Goal: Task Accomplishment & Management: Manage account settings

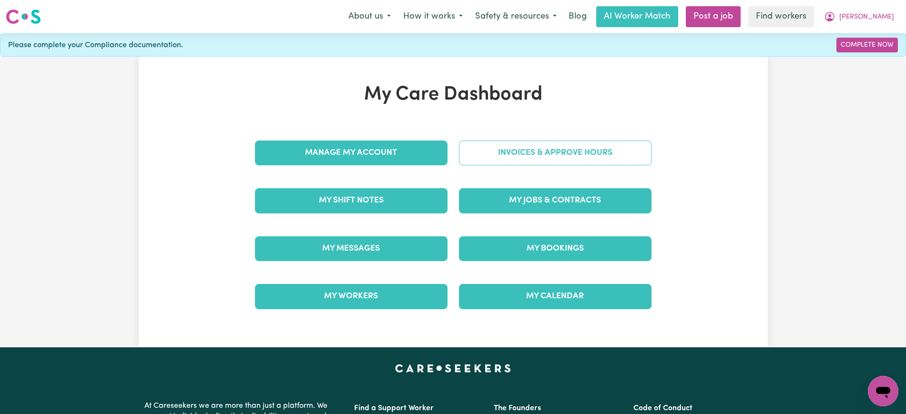
click at [528, 148] on link "Invoices & Approve Hours" at bounding box center [555, 153] width 193 height 25
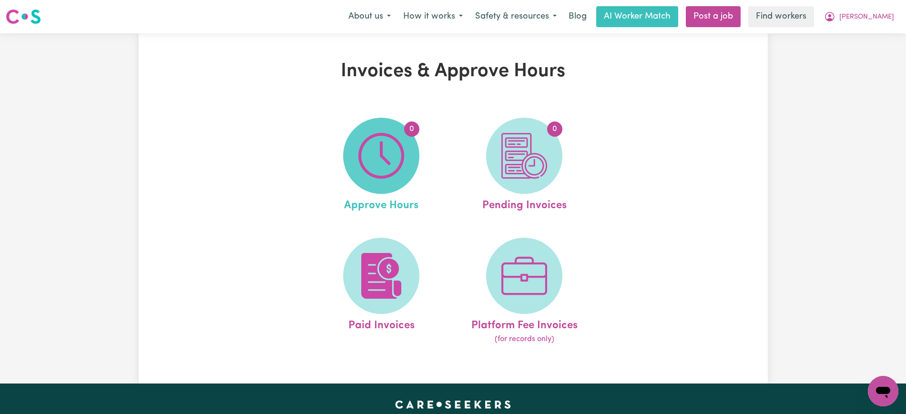
click at [411, 146] on span "0" at bounding box center [381, 156] width 76 height 76
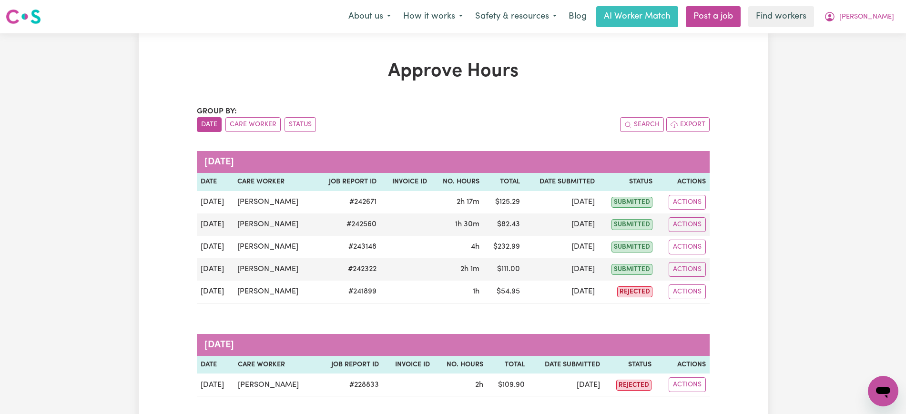
drag, startPoint x: 574, startPoint y: 100, endPoint x: 608, endPoint y: 108, distance: 35.8
click at [574, 99] on div "Approve Hours Group by: Date Care Worker Status Search Export [DATE] Date Care …" at bounding box center [453, 258] width 524 height 397
click at [836, 15] on icon "My Account" at bounding box center [829, 16] width 11 height 11
click at [850, 61] on link "Logout" at bounding box center [862, 55] width 75 height 18
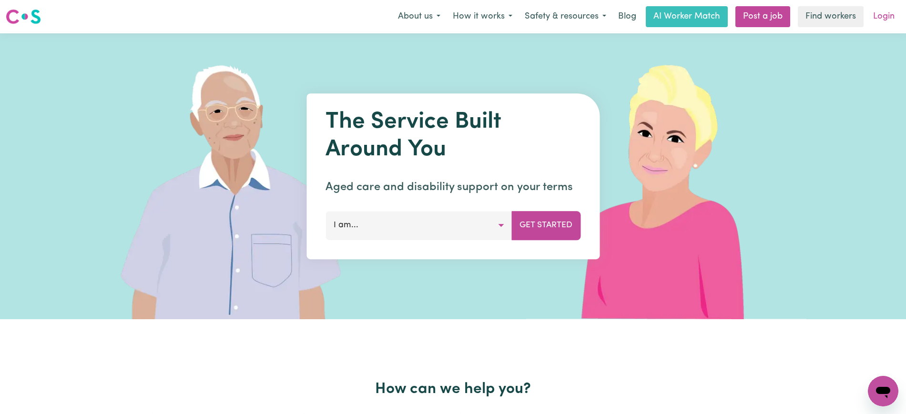
click at [890, 16] on link "Login" at bounding box center [884, 16] width 33 height 21
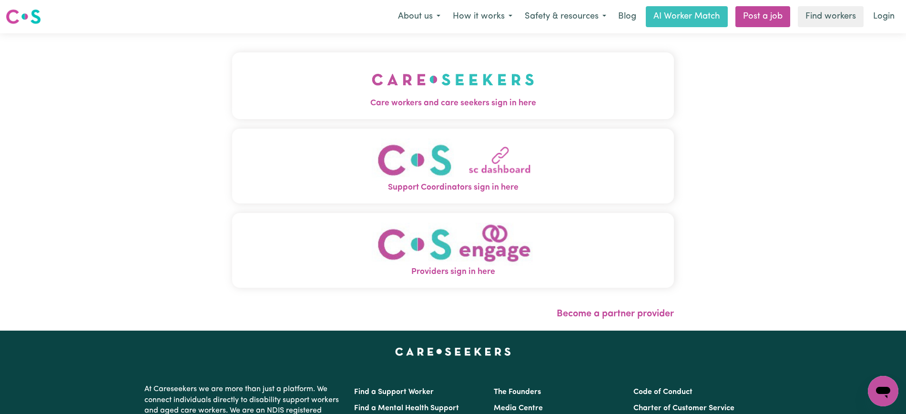
click at [494, 107] on span "Care workers and care seekers sign in here" at bounding box center [453, 103] width 442 height 12
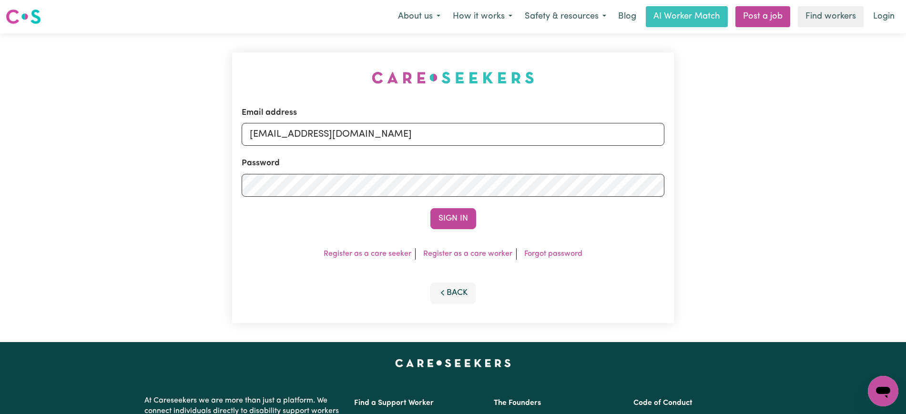
click at [215, 63] on div "Email address [EMAIL_ADDRESS][DOMAIN_NAME] Password Sign In Register as a care …" at bounding box center [453, 187] width 906 height 309
drag, startPoint x: 300, startPoint y: 133, endPoint x: 700, endPoint y: 136, distance: 399.5
click at [700, 136] on div "Email address [EMAIL_ADDRESS][DOMAIN_NAME] Password Sign In Register as a care …" at bounding box center [453, 187] width 906 height 309
type input "SUPERUSER~[EMAIL_ADDRESS][DOMAIN_NAME]"
click at [430, 208] on button "Sign In" at bounding box center [453, 218] width 46 height 21
